Goal: Ask a question

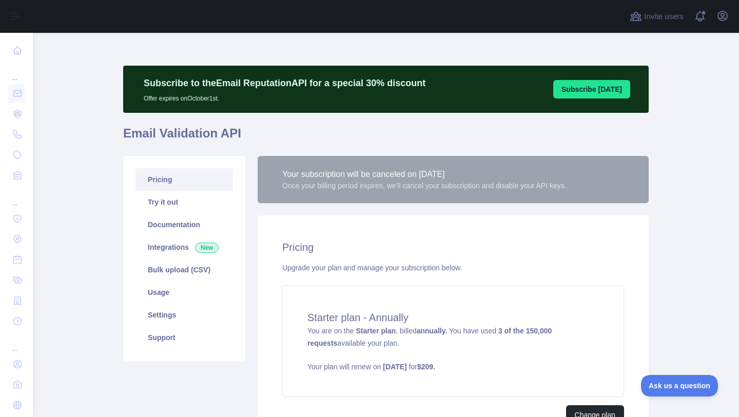
scroll to position [108, 0]
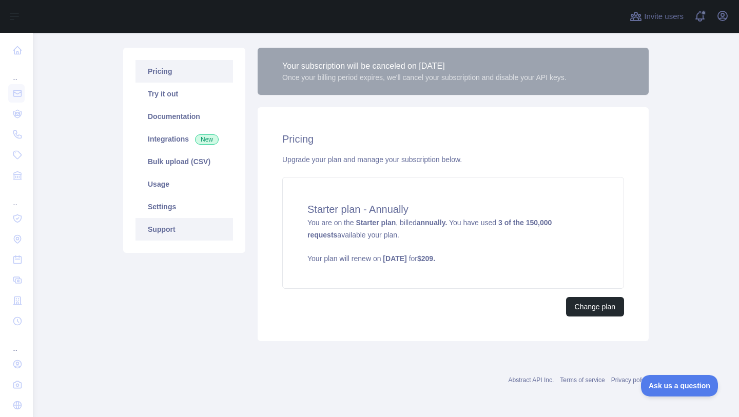
click at [161, 228] on link "Support" at bounding box center [183, 229] width 97 height 23
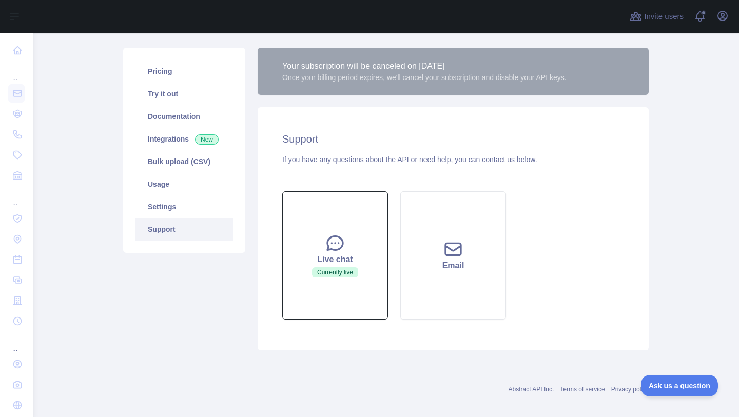
click at [338, 269] on span "Currently live" at bounding box center [335, 272] width 46 height 10
click at [330, 260] on div "Live chat" at bounding box center [335, 259] width 80 height 12
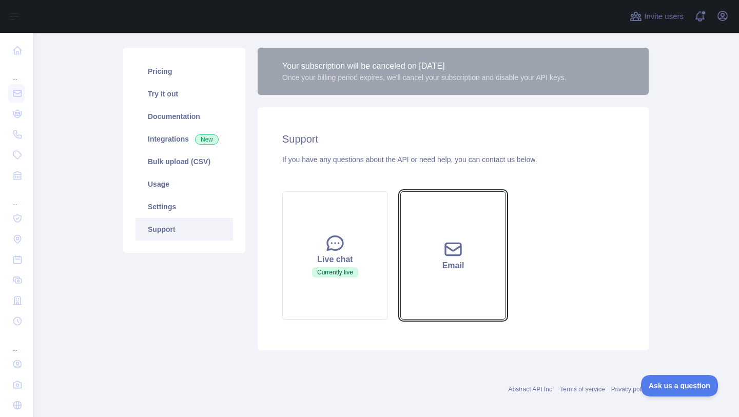
click at [436, 264] on div "Email" at bounding box center [453, 266] width 80 height 12
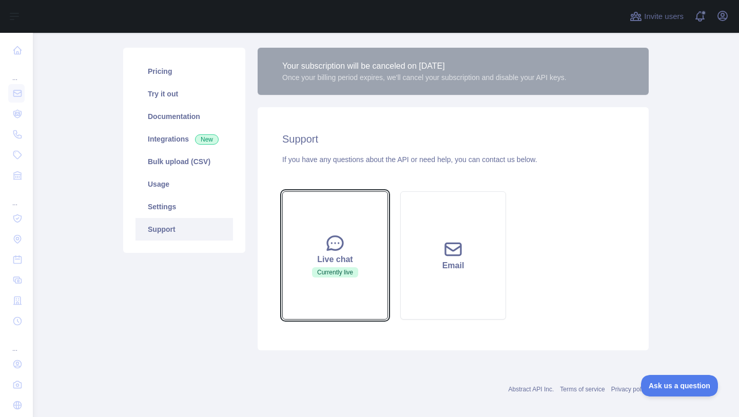
click at [338, 261] on div "Live chat" at bounding box center [335, 259] width 80 height 12
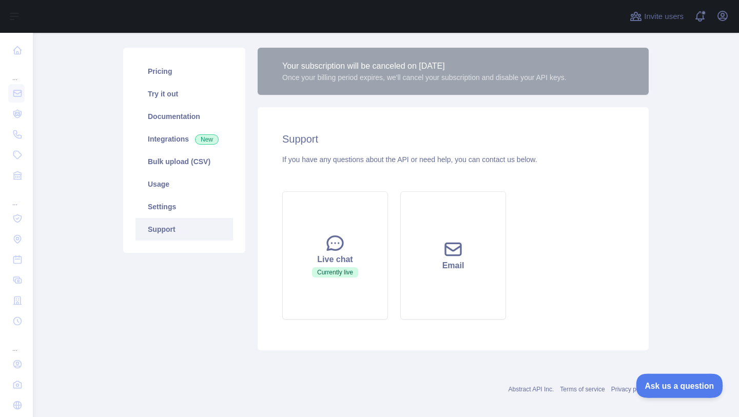
click at [671, 388] on button "Ask us a question" at bounding box center [673, 384] width 77 height 22
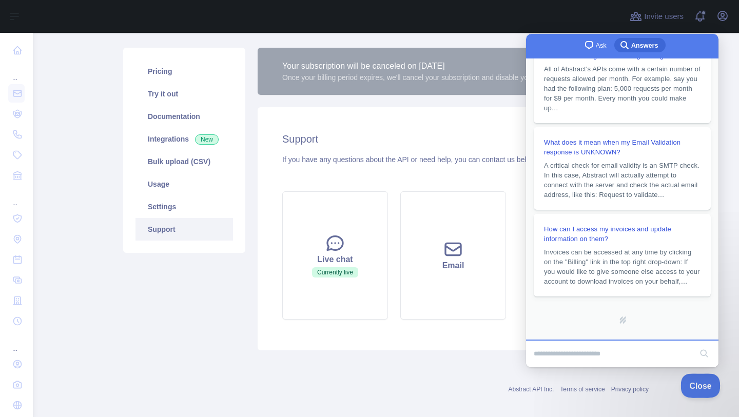
scroll to position [236, 0]
click at [587, 50] on span "chat-square" at bounding box center [589, 45] width 12 height 12
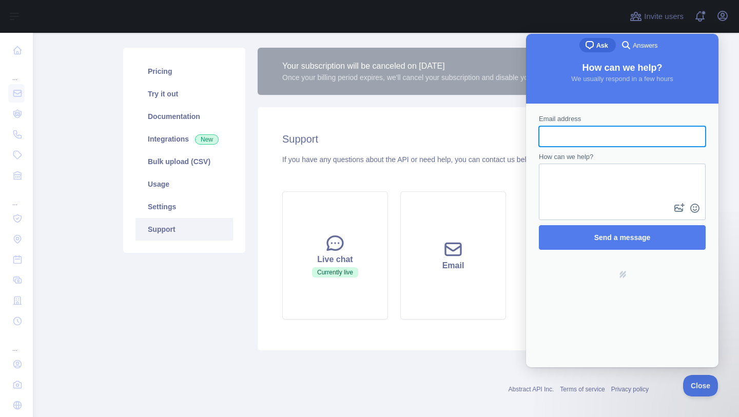
scroll to position [0, 0]
click at [613, 139] on input "Email address" at bounding box center [622, 136] width 150 height 18
click at [605, 141] on input "Email address" at bounding box center [622, 136] width 150 height 18
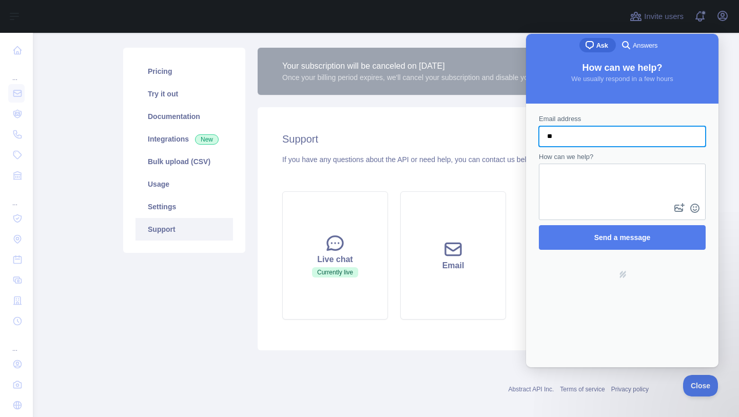
type input "**********"
click at [611, 186] on textarea "How can we help?" at bounding box center [622, 183] width 165 height 36
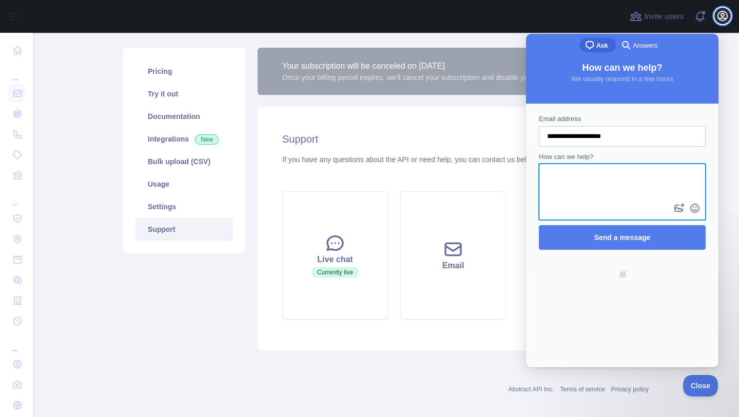
click at [724, 15] on icon "button" at bounding box center [722, 16] width 12 height 12
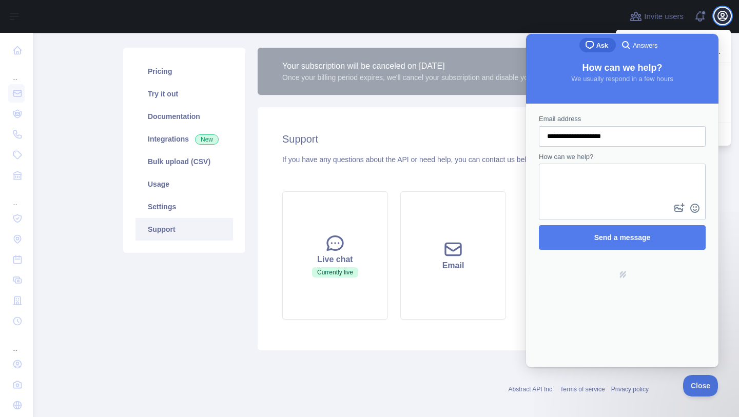
click at [724, 15] on icon "button" at bounding box center [722, 16] width 12 height 12
click at [632, 44] on span "Answers" at bounding box center [644, 46] width 25 height 10
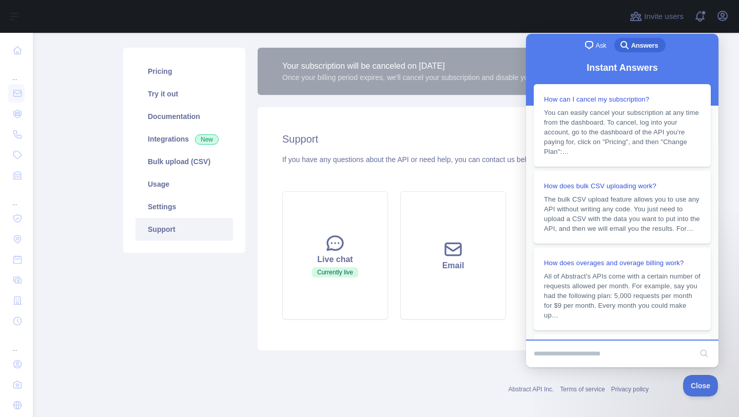
click at [588, 44] on span "chat-square" at bounding box center [589, 45] width 12 height 12
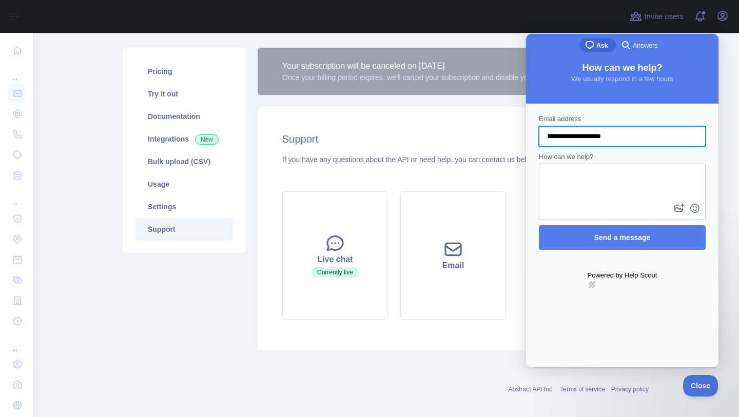
click at [623, 281] on link "hs-logo" at bounding box center [622, 285] width 70 height 8
